Goal: Check status: Check status

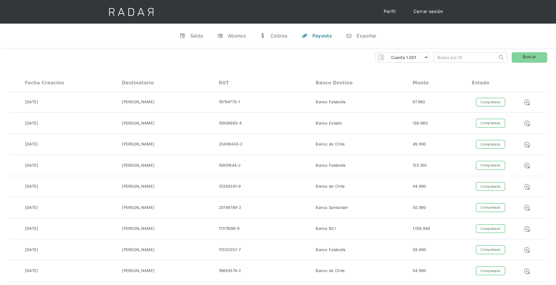
select select "etpay-cuenta-1001"
click at [527, 106] on img at bounding box center [527, 102] width 6 height 6
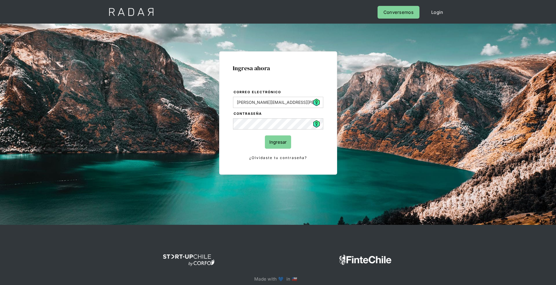
click at [275, 141] on input "Ingresar" at bounding box center [278, 141] width 26 height 13
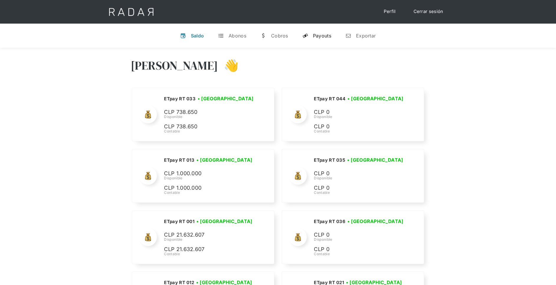
click at [322, 35] on div "Payouts" at bounding box center [322, 36] width 18 height 6
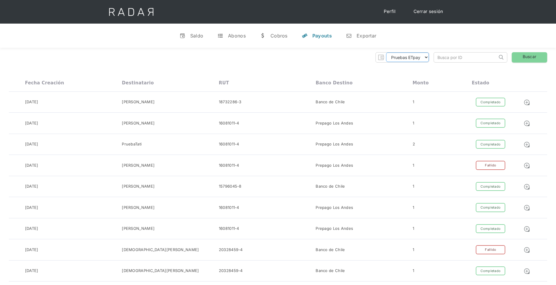
click at [418, 58] on select "Pruebas ETpay Cuenta 1.000 Cuenta 1.001 Cuenta 1.002 Cuenta 1.003 Cuenta 1.004 …" at bounding box center [407, 57] width 43 height 9
select select "etpay-cuenta-1001"
click at [386, 53] on select "Pruebas ETpay Cuenta 1.000 Cuenta 1.001 Cuenta 1.002 Cuenta 1.003 Cuenta 1.004 …" at bounding box center [407, 57] width 43 height 9
click at [525, 58] on link "Buscar" at bounding box center [529, 57] width 35 height 10
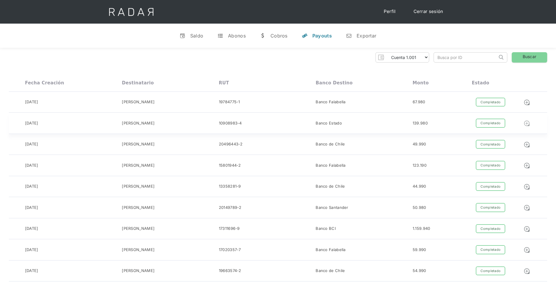
click at [527, 106] on img at bounding box center [527, 102] width 6 height 6
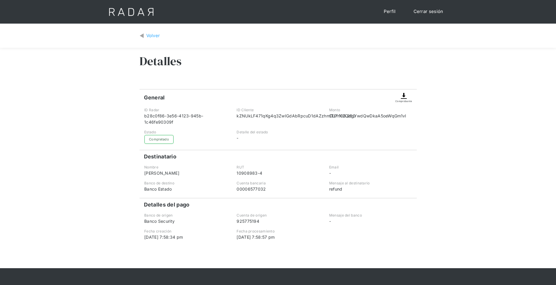
click at [405, 95] on img at bounding box center [404, 95] width 7 height 7
drag, startPoint x: 146, startPoint y: 35, endPoint x: 159, endPoint y: 33, distance: 13.3
click at [146, 35] on link "Volver" at bounding box center [150, 35] width 21 height 7
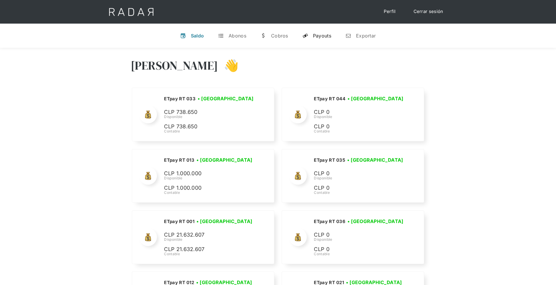
click at [320, 37] on div "Payouts" at bounding box center [322, 36] width 18 height 6
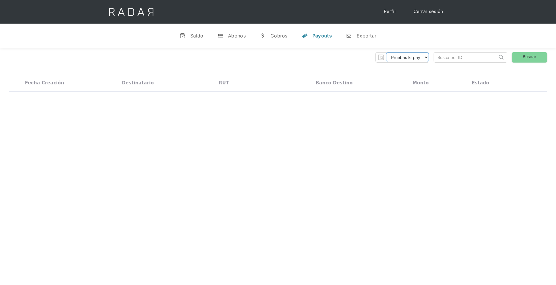
click at [416, 59] on select "Pruebas ETpay Cuenta 1.000 Cuenta 1.001 Cuenta 1.002 Cuenta 1.003 Cuenta 1.004 …" at bounding box center [407, 57] width 43 height 9
select select "etpay-cuenta-1001"
click at [386, 53] on select "Pruebas ETpay Cuenta 1.000 Cuenta 1.001 Cuenta 1.002 Cuenta 1.003 Cuenta 1.004 …" at bounding box center [407, 57] width 43 height 9
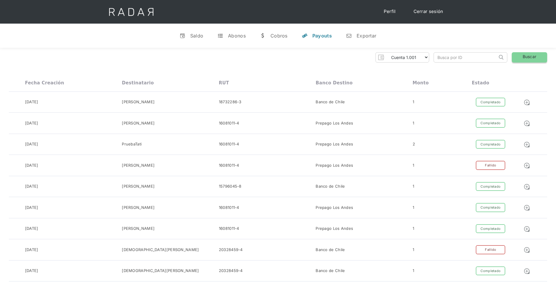
click at [529, 57] on link "Buscar" at bounding box center [529, 57] width 35 height 10
click at [532, 59] on link "Buscar" at bounding box center [529, 57] width 35 height 10
click at [512, 57] on div "Pruebas ETpay Cuenta 1.000 Cuenta 1.001 Cuenta 1.002 Cuenta 1.003 Cuenta 1.004 …" at bounding box center [278, 57] width 539 height 10
drag, startPoint x: 525, startPoint y: 57, endPoint x: 495, endPoint y: 52, distance: 29.6
click at [525, 57] on link "Buscar" at bounding box center [529, 57] width 35 height 10
